Goal: Task Accomplishment & Management: Manage account settings

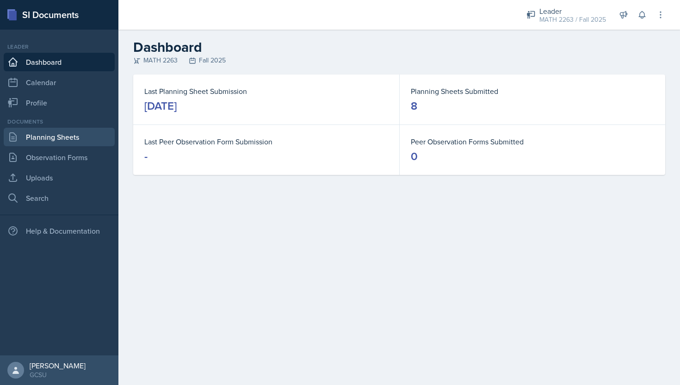
click at [61, 135] on link "Planning Sheets" at bounding box center [59, 137] width 111 height 19
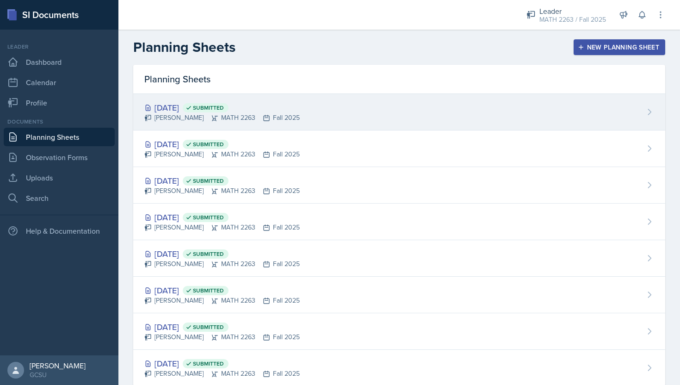
click at [198, 106] on div "[DATE] Submitted" at bounding box center [221, 107] width 155 height 12
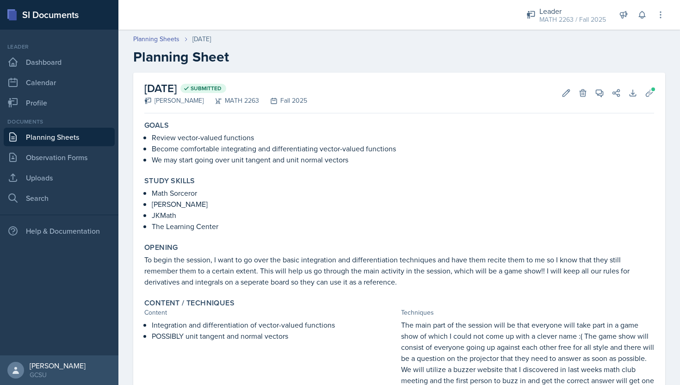
scroll to position [182, 0]
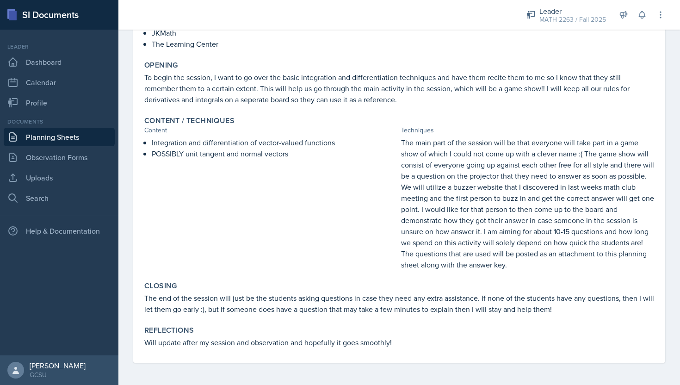
click at [545, 266] on p "The main part of the session will be that everyone will take part in a game sho…" at bounding box center [527, 203] width 253 height 133
click at [505, 244] on p "The main part of the session will be that everyone will take part in a game sho…" at bounding box center [527, 203] width 253 height 133
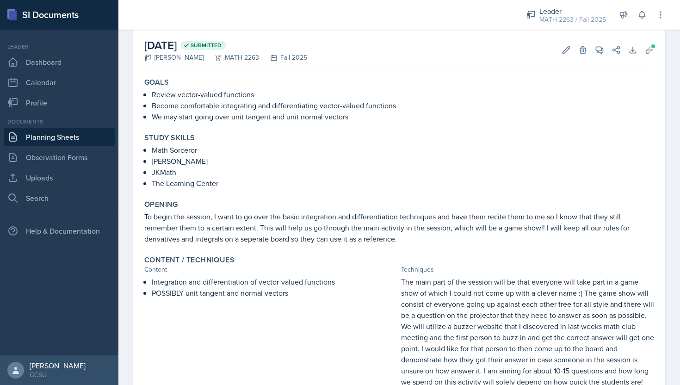
scroll to position [0, 0]
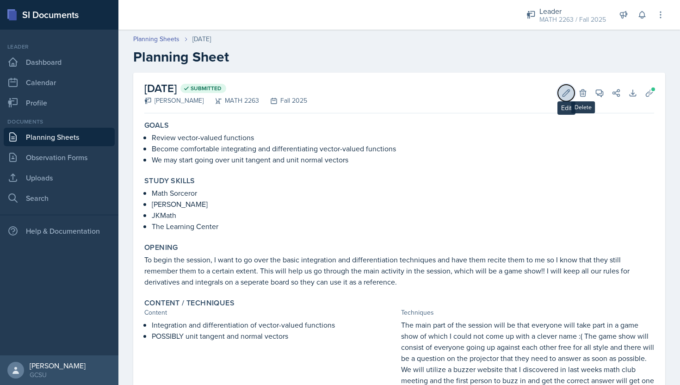
click at [568, 93] on icon at bounding box center [566, 92] width 9 height 9
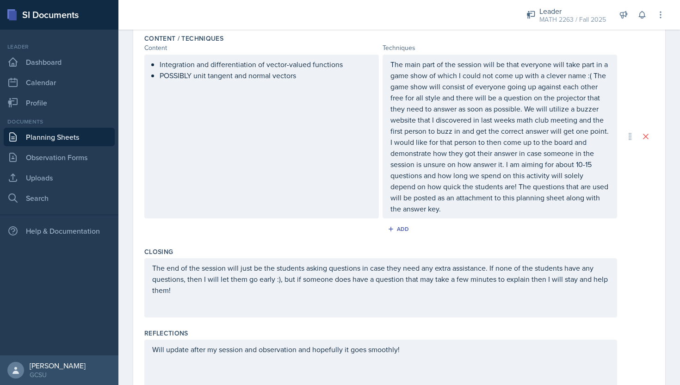
scroll to position [370, 0]
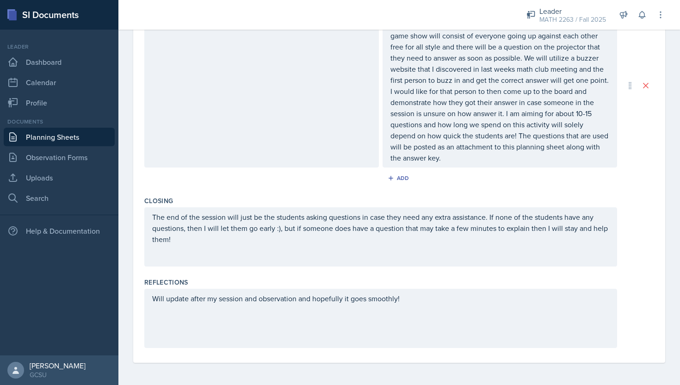
click at [461, 161] on p "The main part of the session will be that everyone will take part in a game sho…" at bounding box center [499, 85] width 219 height 155
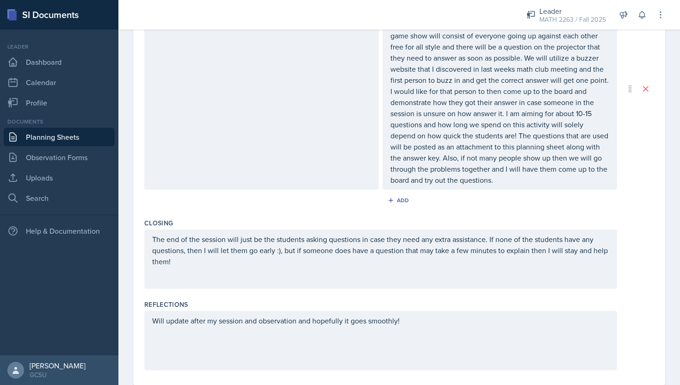
click at [558, 211] on div "Content / Techniques Content Techniques Integration and differentiation of vect…" at bounding box center [399, 89] width 510 height 252
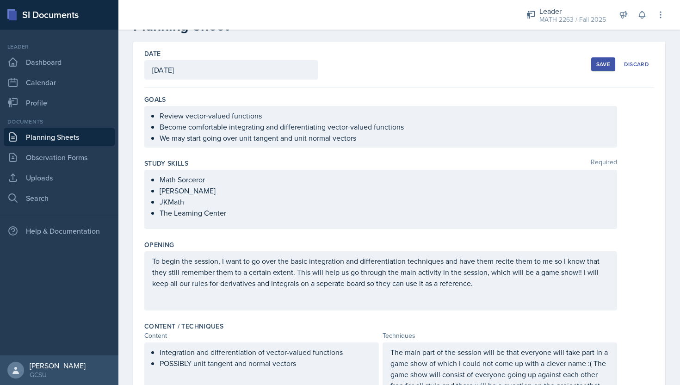
scroll to position [0, 0]
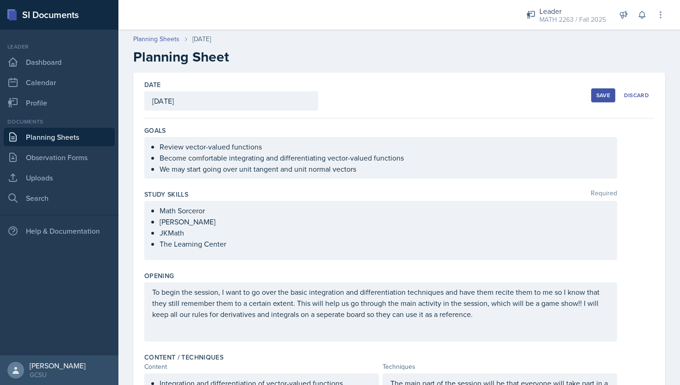
click at [606, 97] on div "Save" at bounding box center [603, 95] width 14 height 7
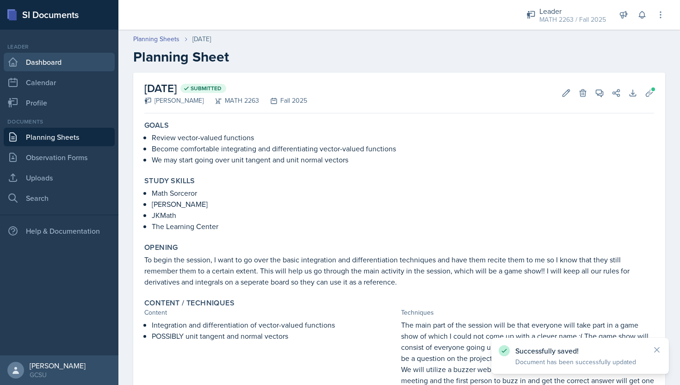
click at [70, 56] on link "Dashboard" at bounding box center [59, 62] width 111 height 19
